Goal: Transaction & Acquisition: Purchase product/service

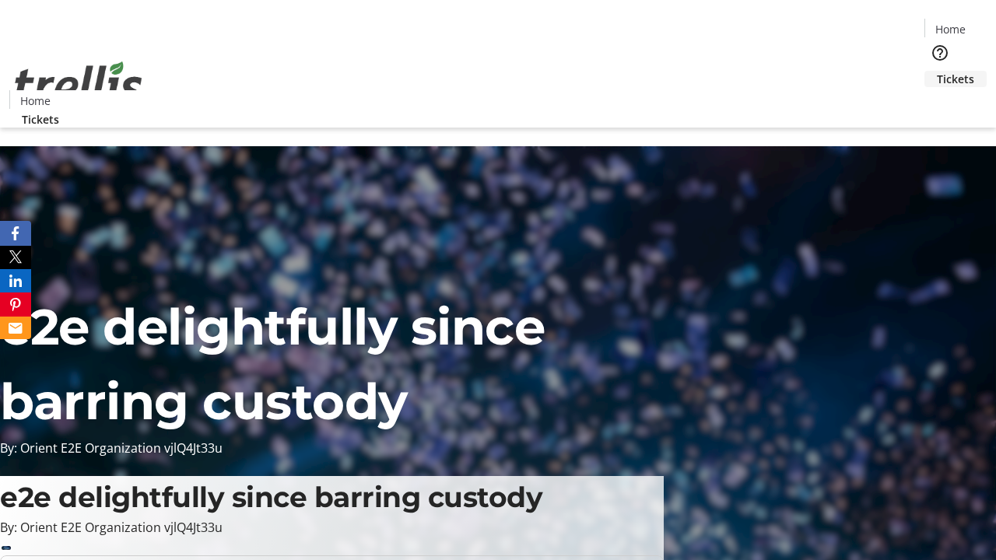
click at [937, 71] on span "Tickets" at bounding box center [955, 79] width 37 height 16
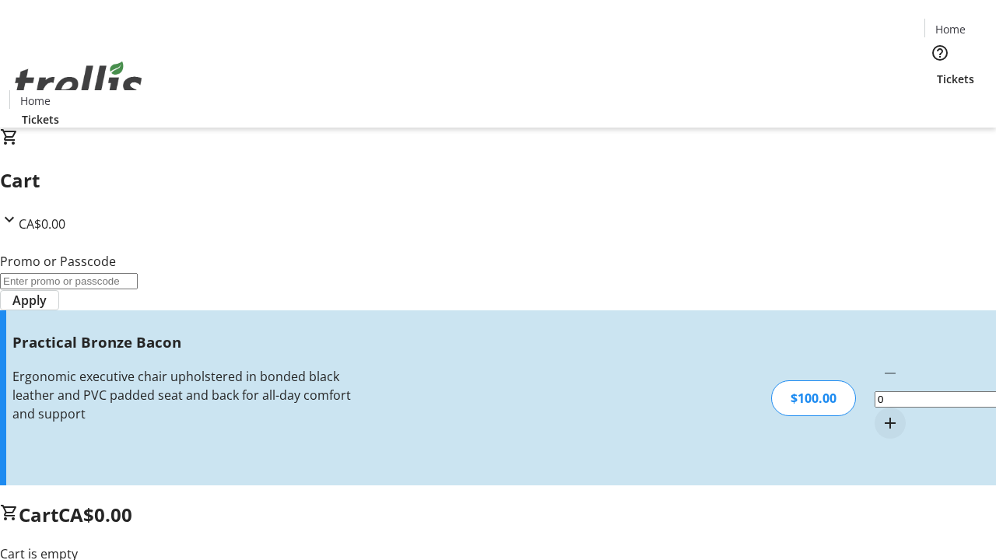
click at [881, 414] on mat-icon "Increment by one" at bounding box center [890, 423] width 19 height 19
type input "1"
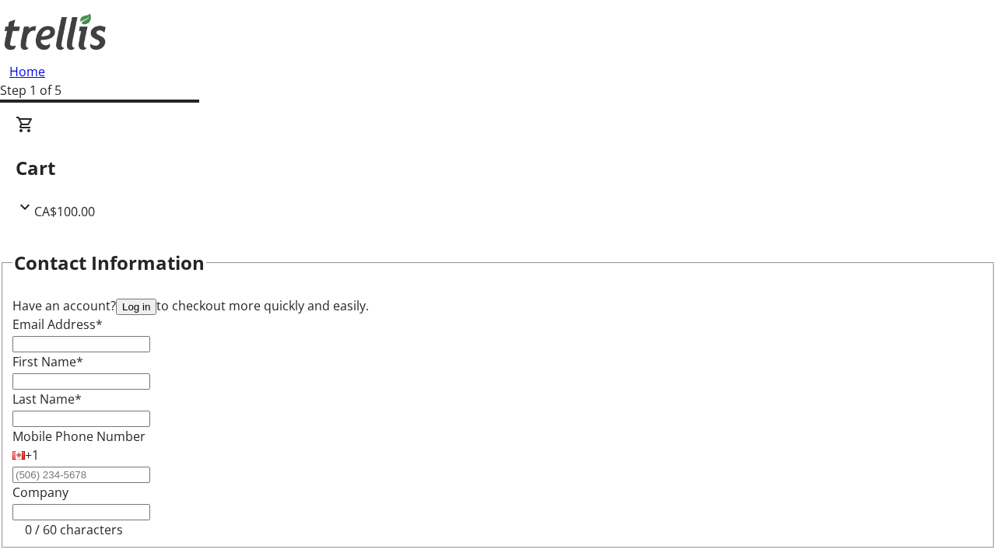
type input "FREE"
type input "[PERSON_NAME][EMAIL_ADDRESS][DOMAIN_NAME]"
type input "[PERSON_NAME]"
